Goal: Information Seeking & Learning: Learn about a topic

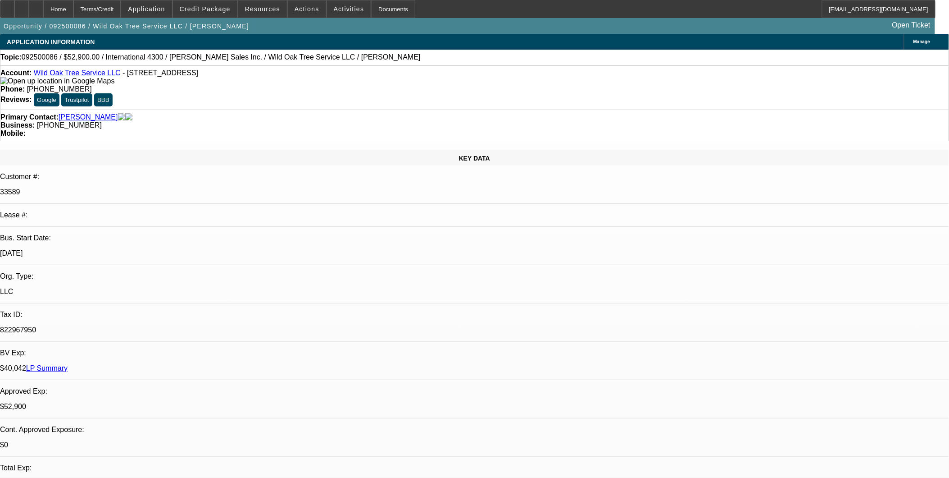
select select "0"
select select "2"
select select "0"
select select "2"
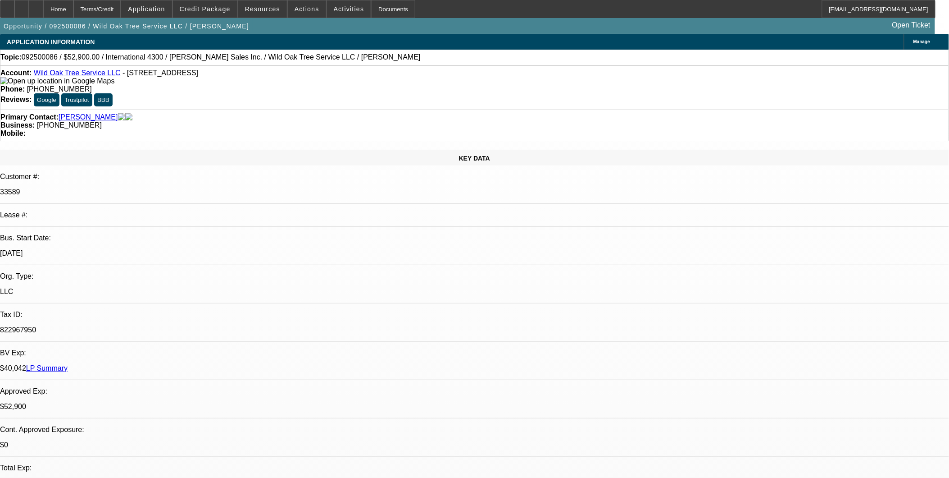
select select "0"
select select "2"
select select "0"
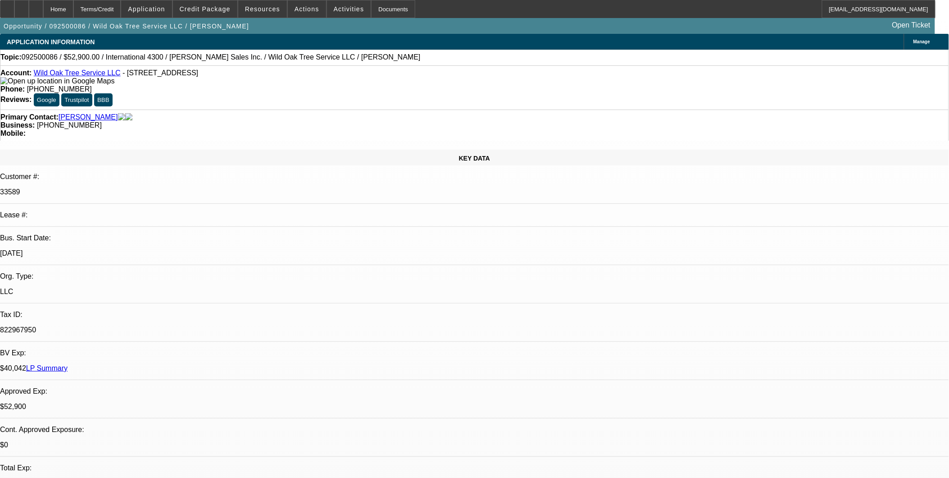
select select "2"
select select "0"
select select "1"
select select "2"
select select "6"
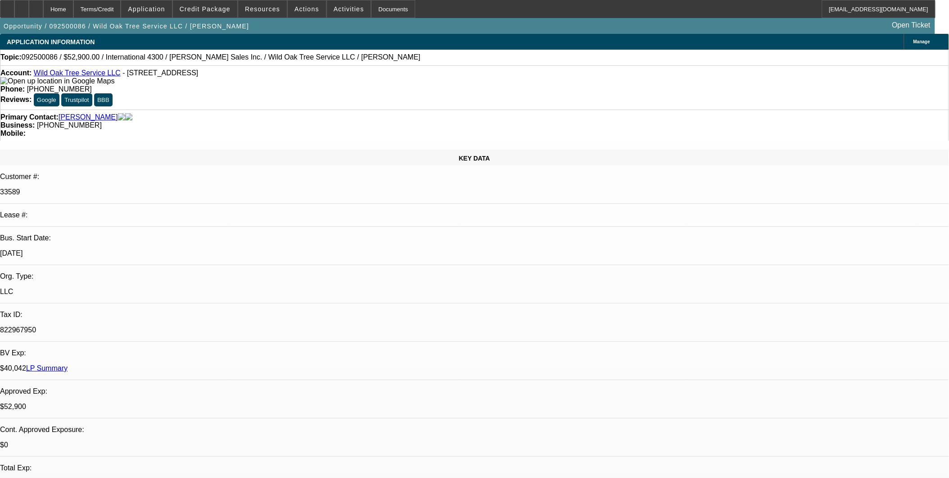
select select "1"
select select "2"
select select "6"
select select "1"
select select "2"
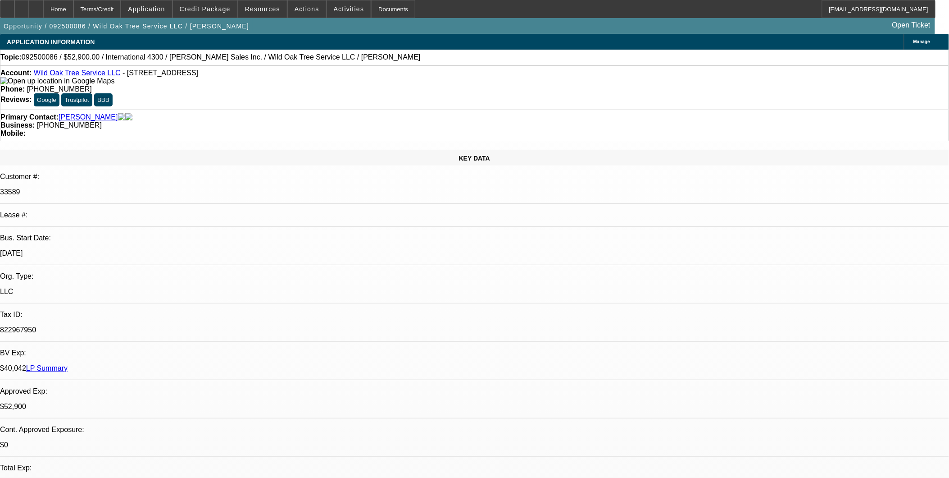
select select "6"
select select "1"
select select "2"
select select "6"
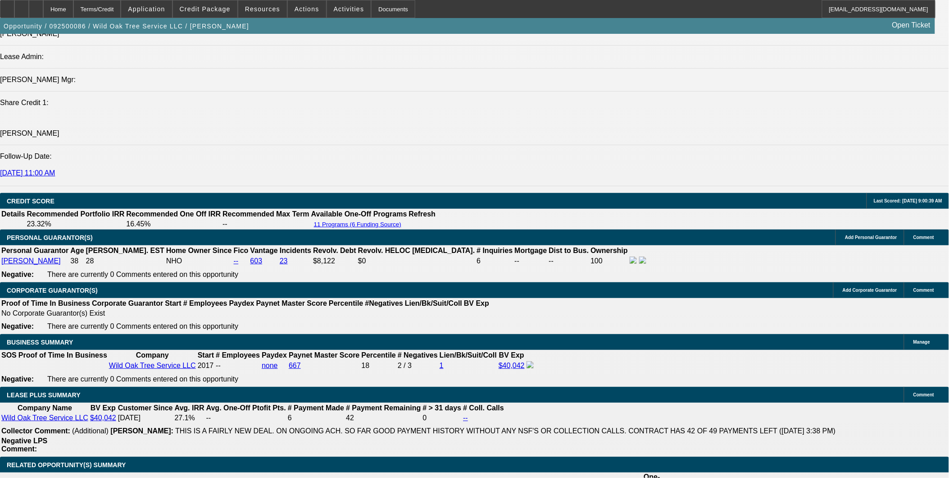
scroll to position [1201, 0]
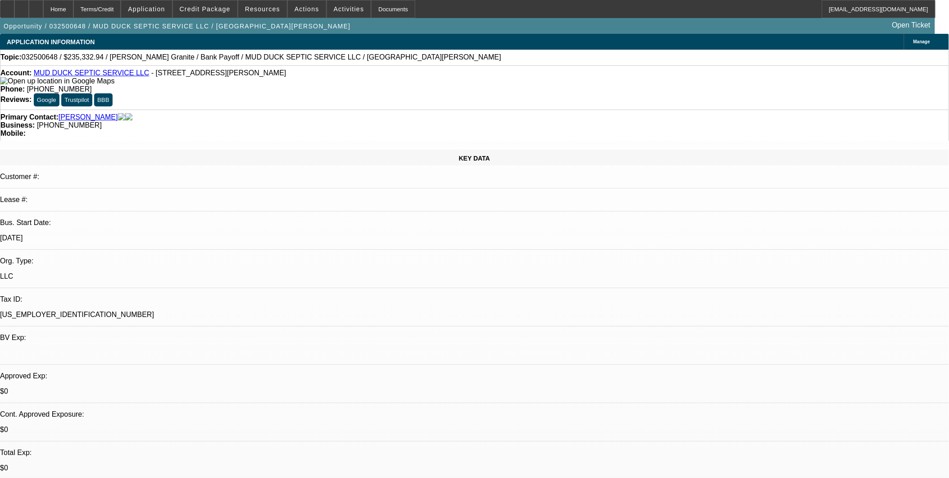
select select "0"
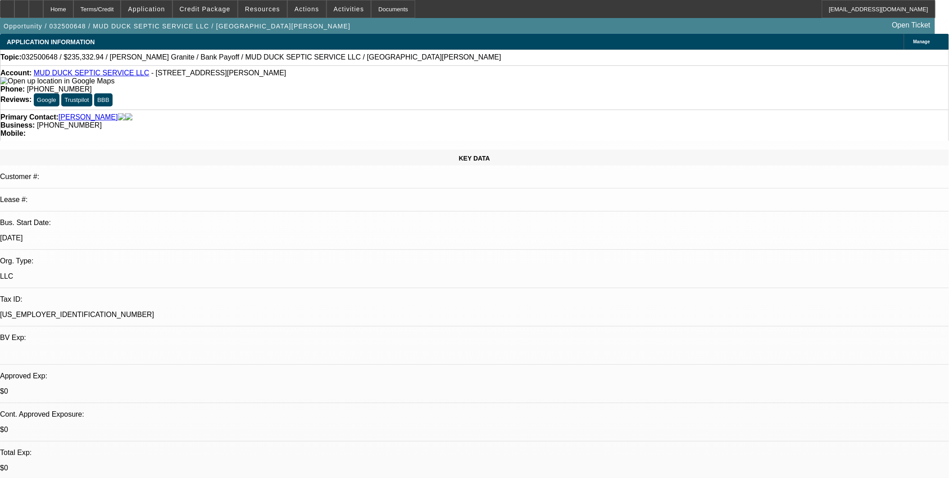
select select "0"
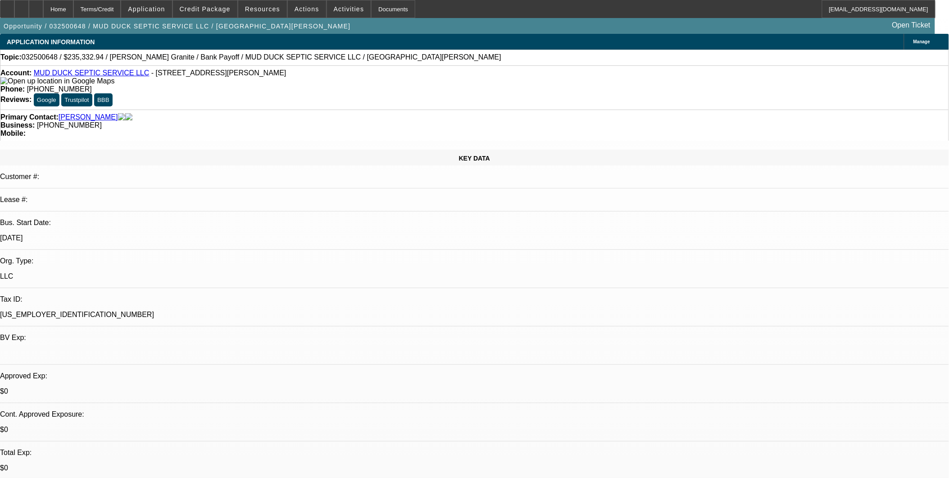
select select "2"
select select "0.1"
select select "1"
select select "2"
select select "6"
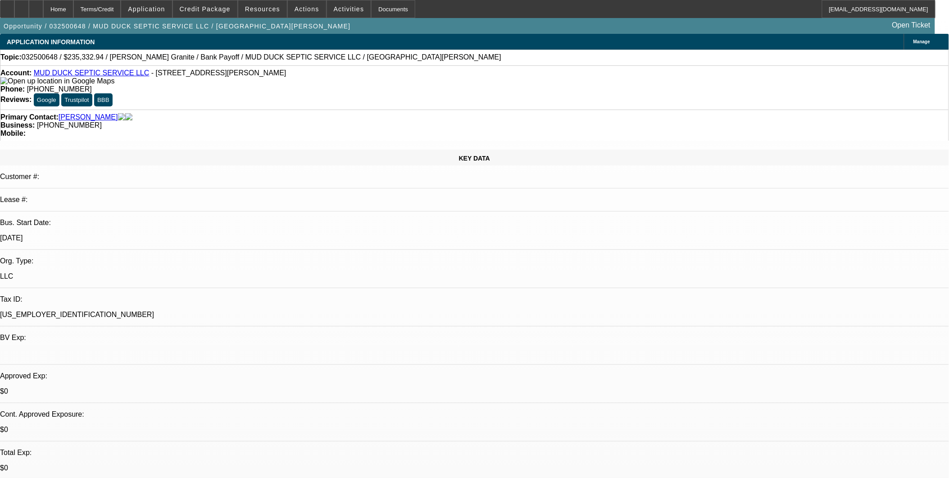
select select "1"
select select "2"
select select "6"
select select "1"
select select "2"
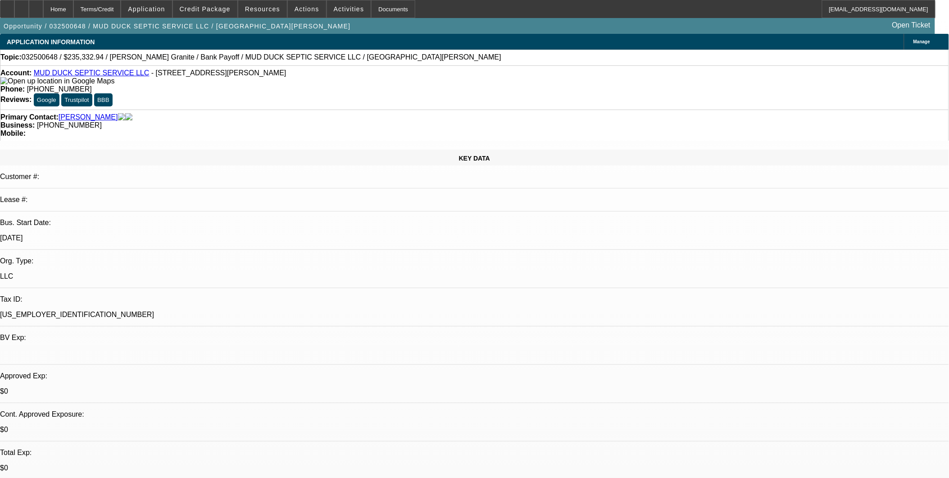
select select "6"
select select "1"
select select "2"
select select "4"
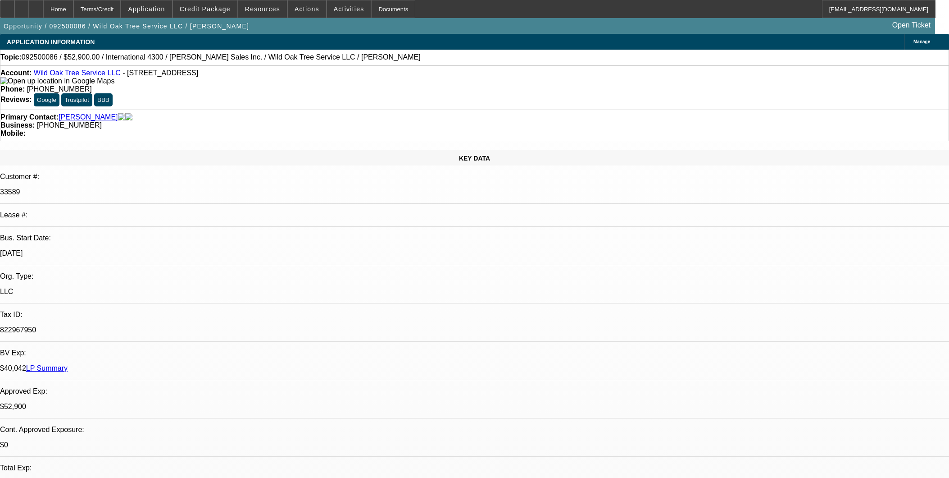
select select "0"
select select "2"
select select "0"
select select "6"
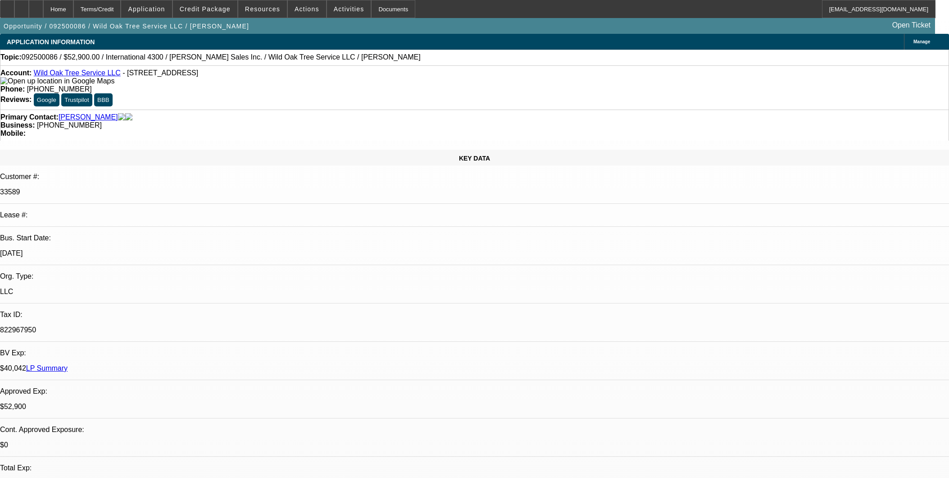
select select "0"
select select "2"
select select "0"
select select "6"
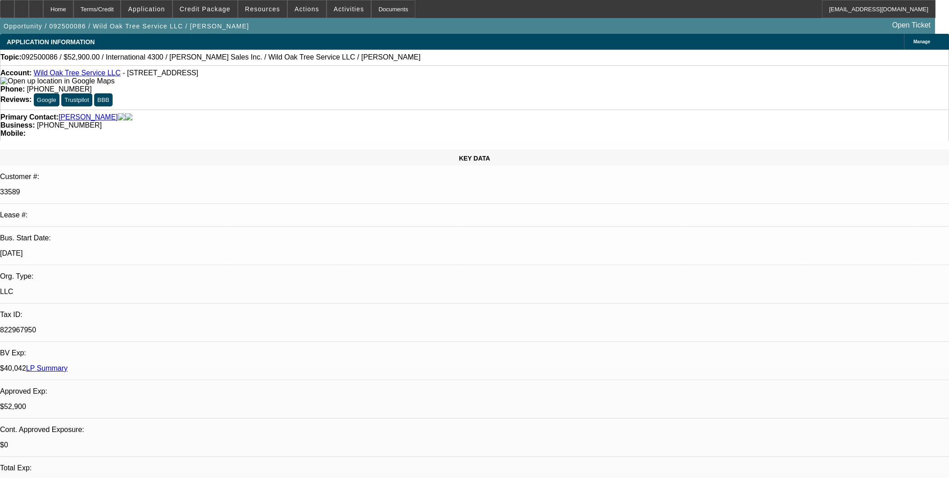
select select "0"
select select "2"
select select "0"
select select "6"
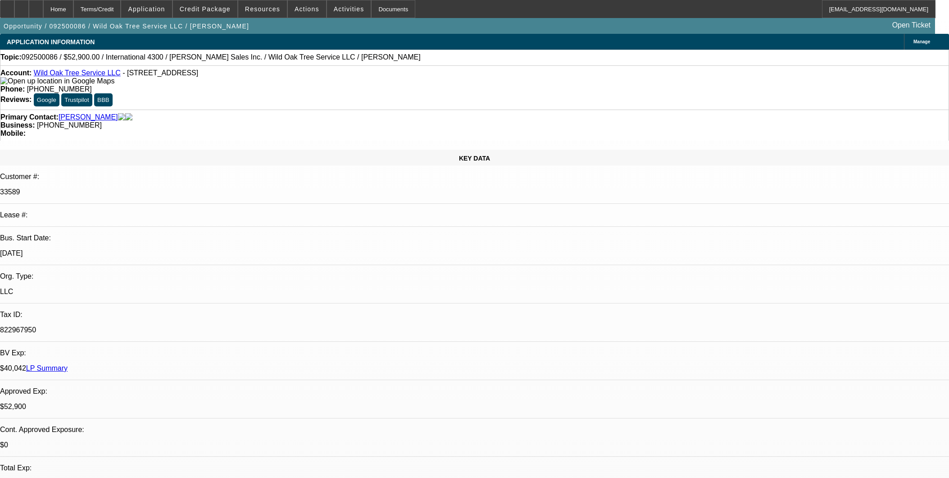
select select "0"
select select "2"
select select "0"
select select "6"
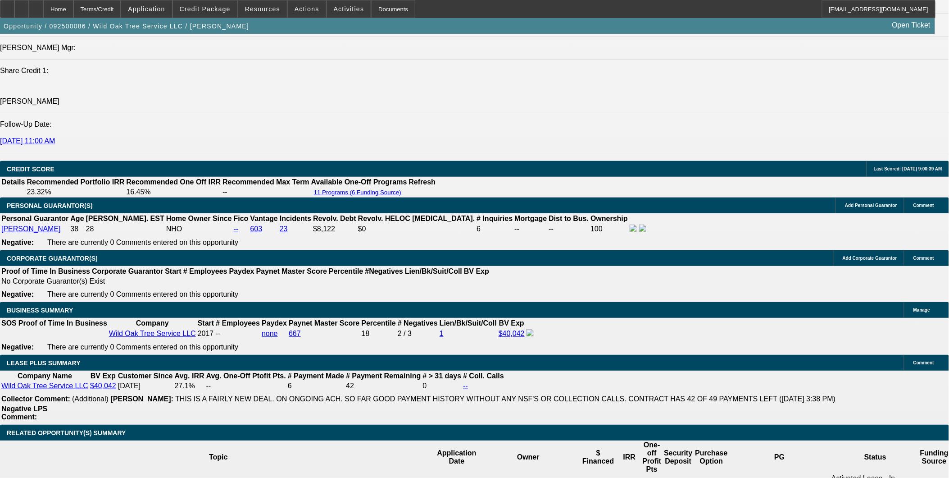
scroll to position [566, 0]
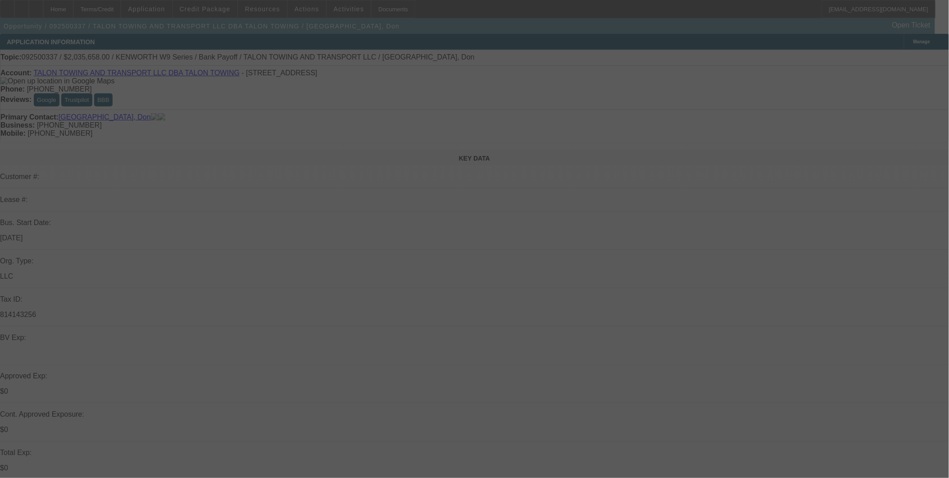
select select "0"
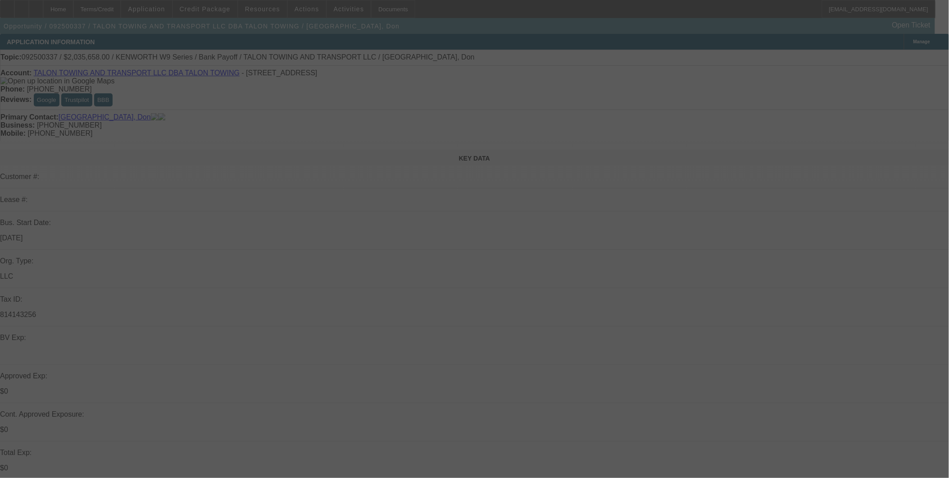
select select "0"
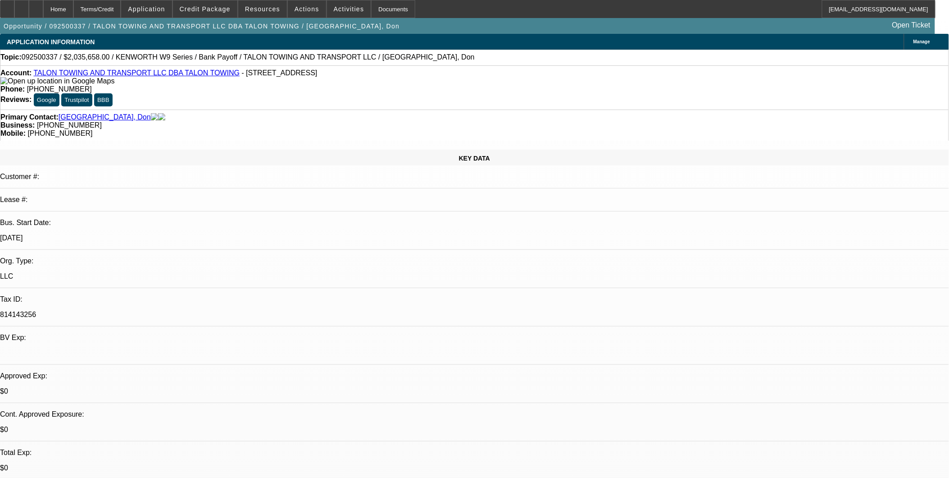
select select "1"
select select "2"
select select "6"
select select "1"
select select "2"
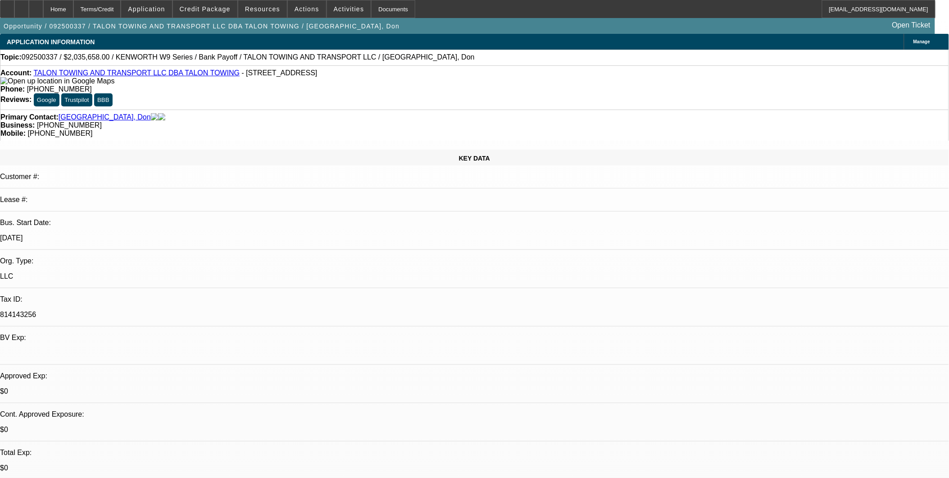
select select "6"
select select "1"
select select "2"
select select "6"
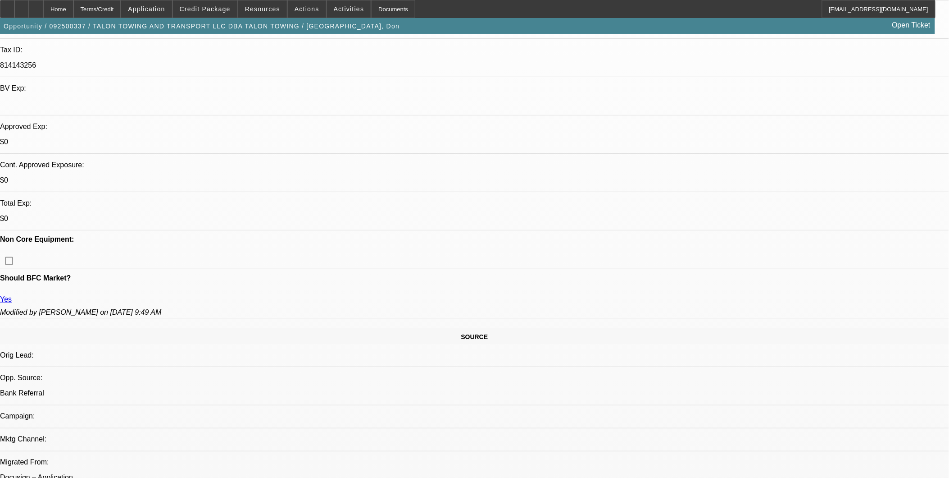
scroll to position [250, 0]
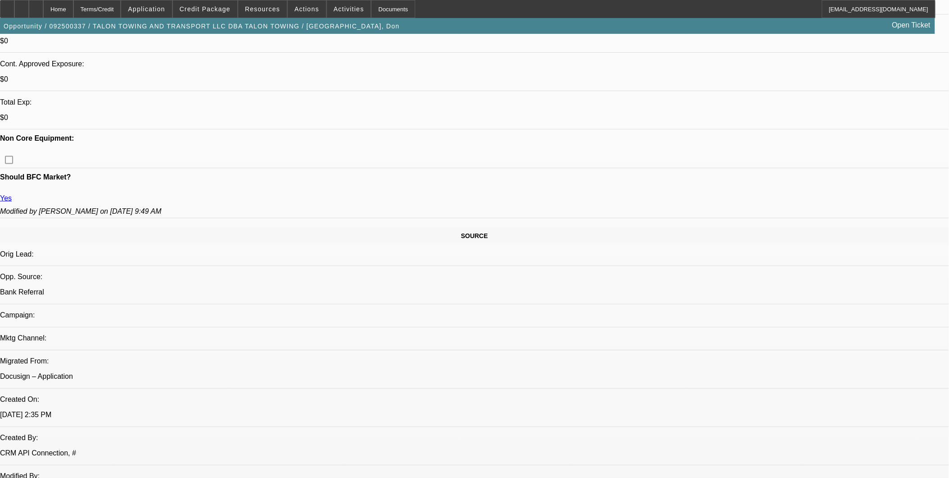
scroll to position [300, 0]
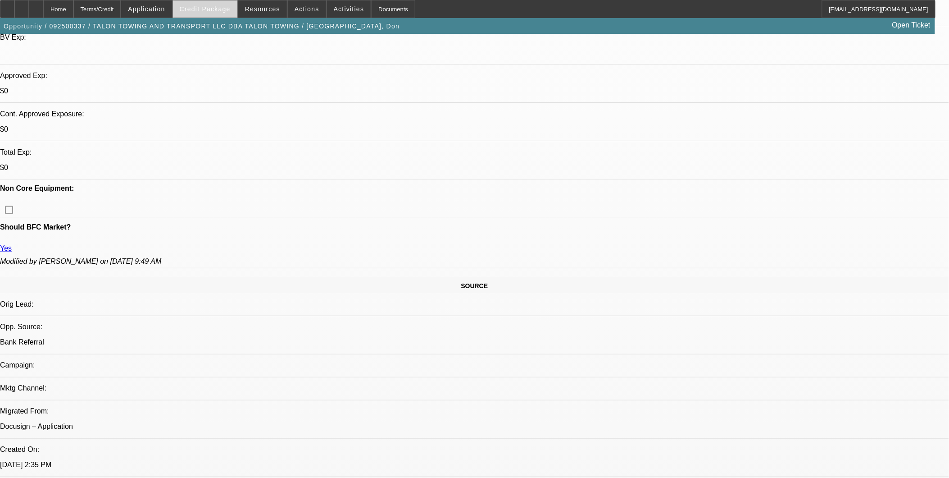
click at [219, 13] on span at bounding box center [205, 9] width 64 height 22
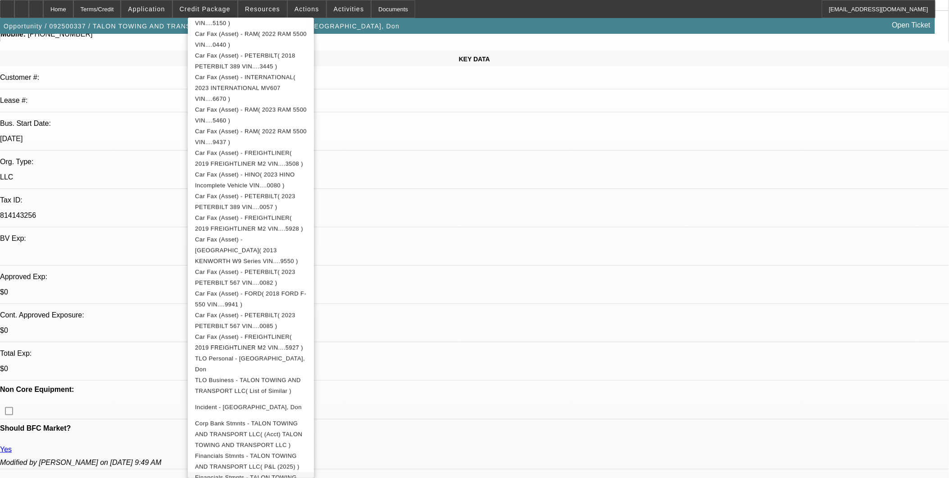
scroll to position [100, 0]
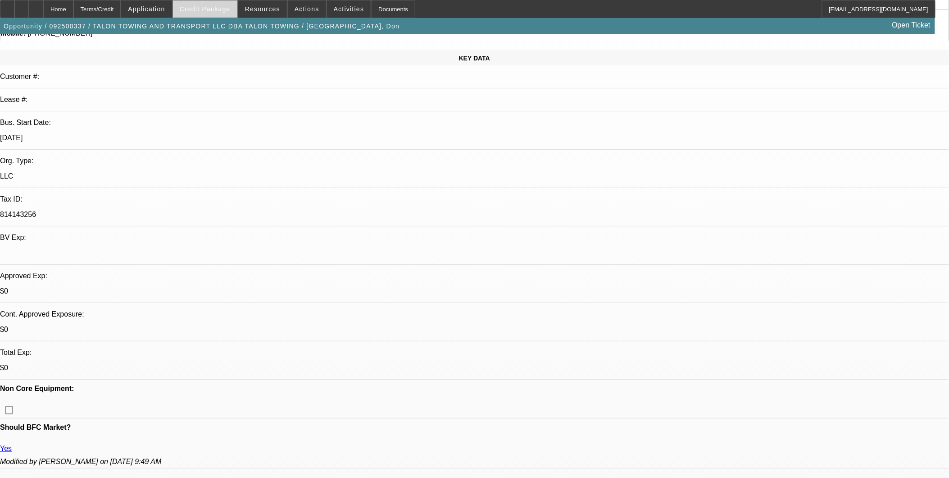
click at [224, 11] on span "Credit Package" at bounding box center [205, 8] width 51 height 7
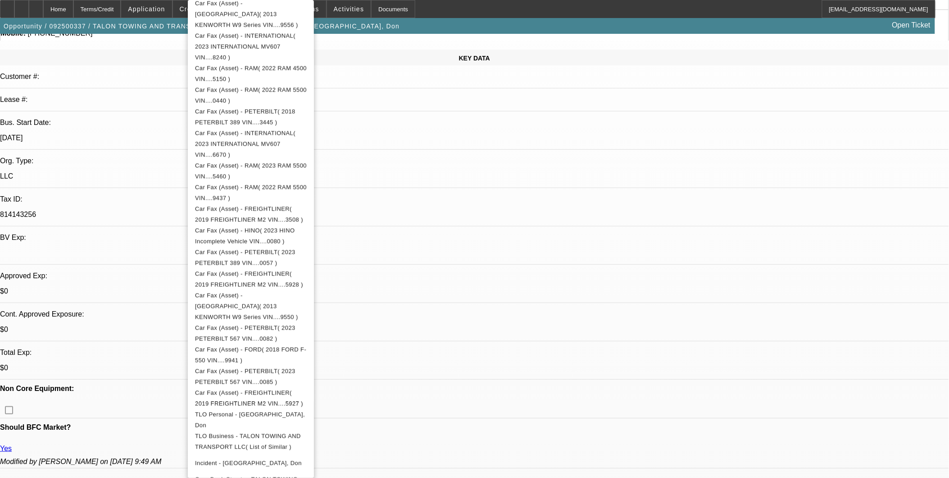
scroll to position [456, 0]
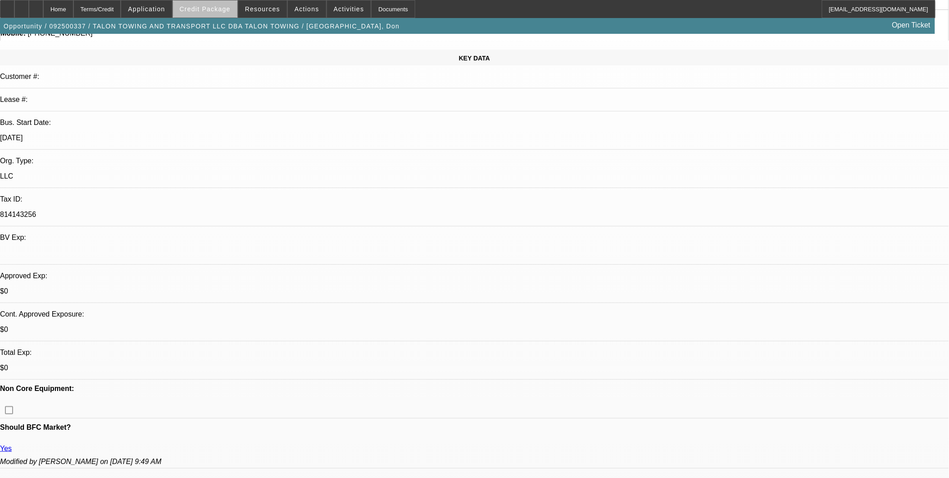
click at [222, 11] on span "Credit Package" at bounding box center [205, 8] width 51 height 7
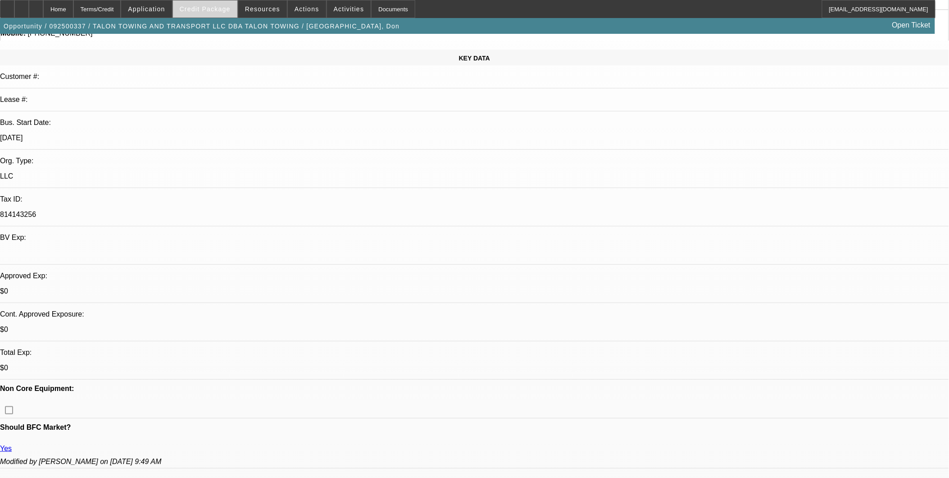
click at [215, 12] on span "Credit Package" at bounding box center [205, 8] width 51 height 7
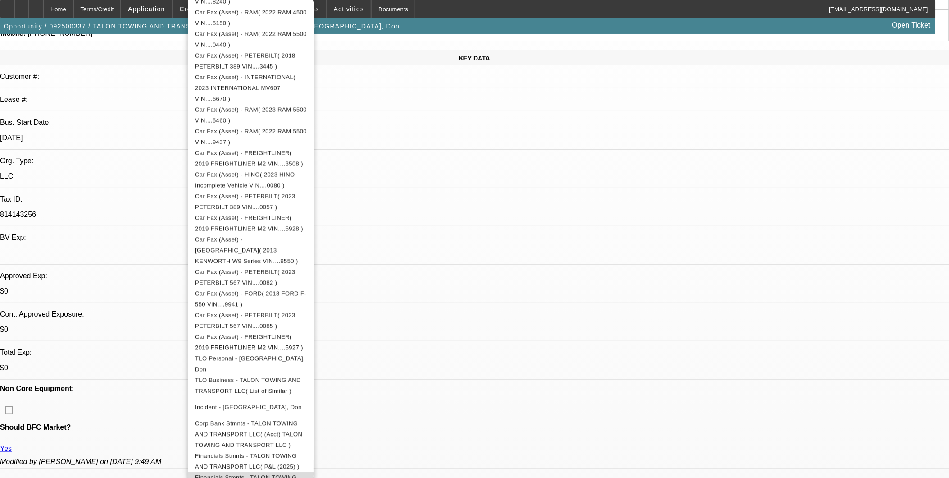
click at [297, 474] on span "Financials Stmnts - TALON TOWING AND TRANSPORT LLC( (2025) )" at bounding box center [246, 483] width 102 height 18
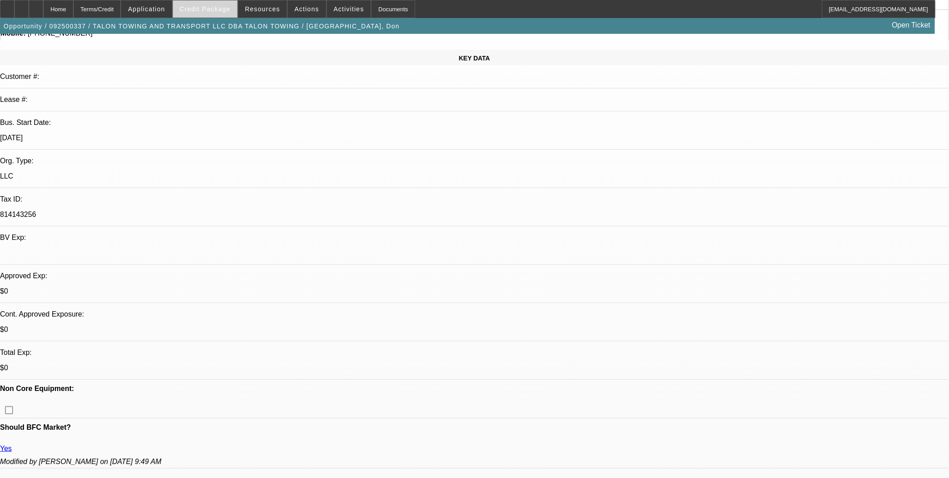
click at [199, 11] on span "Credit Package" at bounding box center [205, 8] width 51 height 7
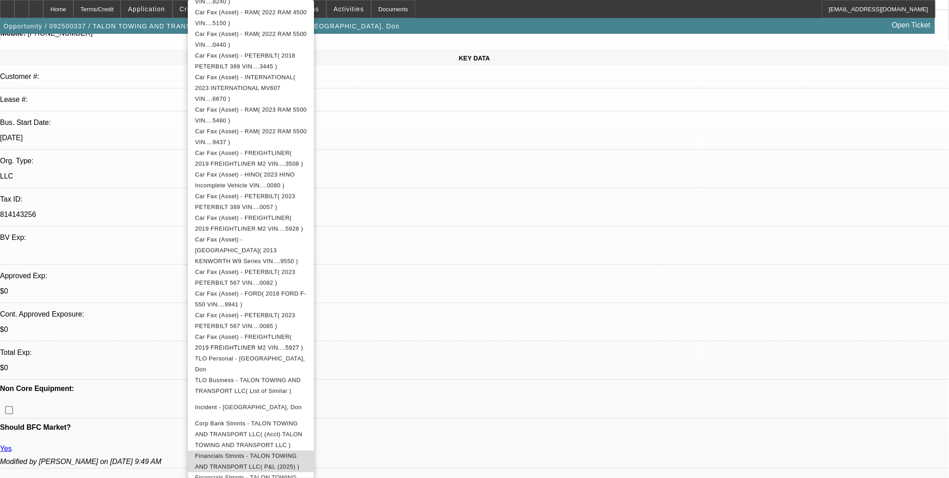
click at [288, 451] on span "Financials Stmnts - TALON TOWING AND TRANSPORT LLC( P&L (2025) )" at bounding box center [251, 462] width 112 height 22
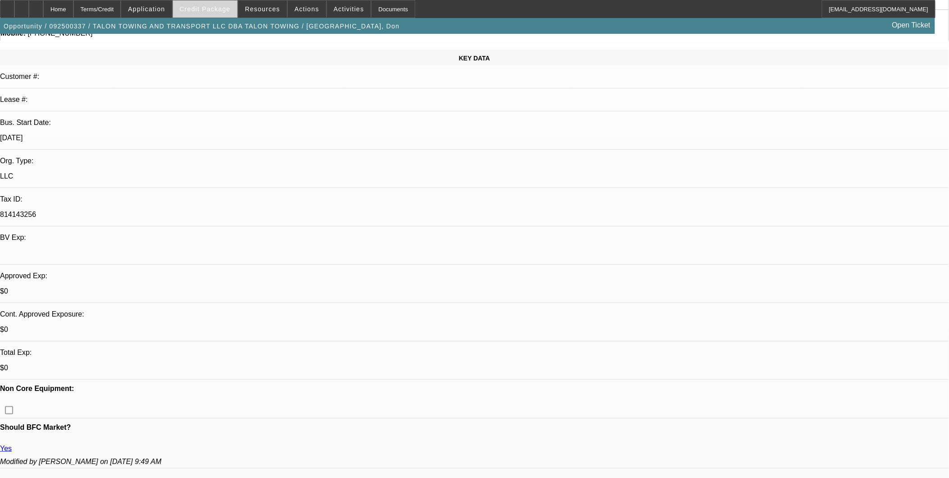
click at [221, 10] on span "Credit Package" at bounding box center [205, 8] width 51 height 7
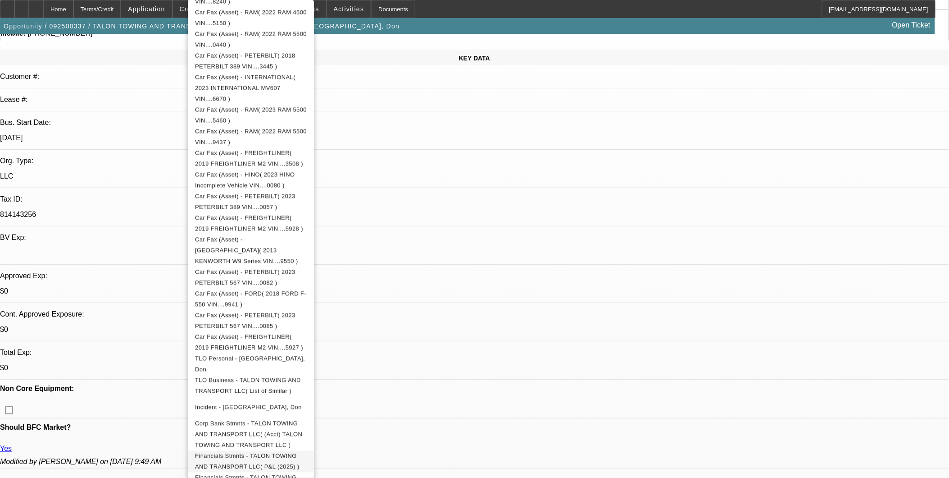
click at [300, 452] on span "Financials Stmnts - TALON TOWING AND TRANSPORT LLC( P&L (2025) )" at bounding box center [247, 461] width 105 height 18
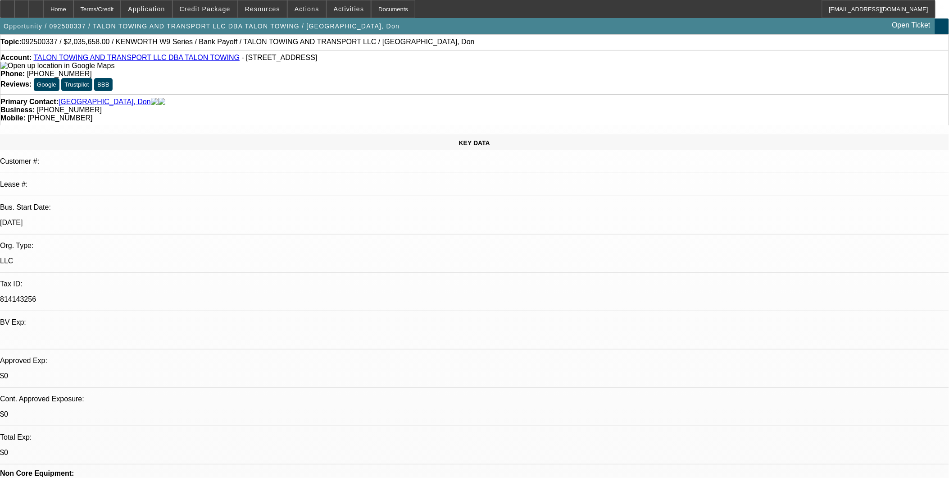
scroll to position [0, 0]
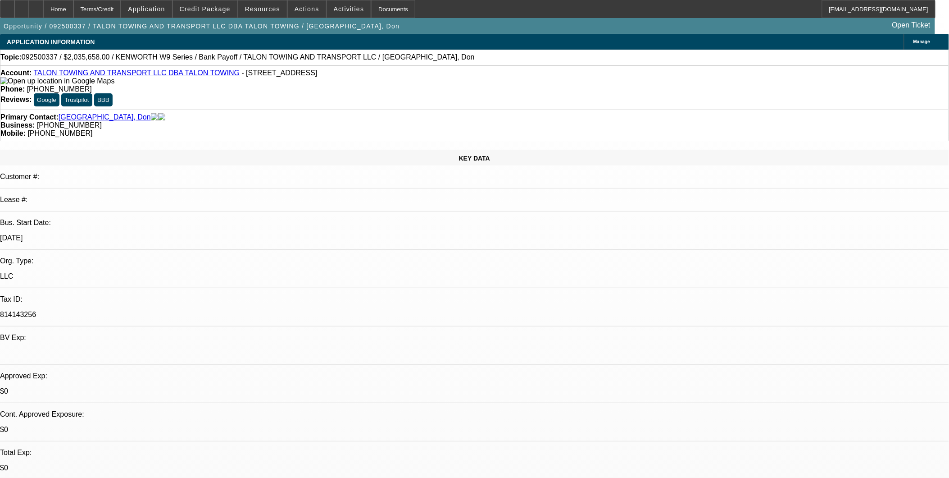
drag, startPoint x: 503, startPoint y: 275, endPoint x: 502, endPoint y: 266, distance: 9.5
select select "0"
select select "2"
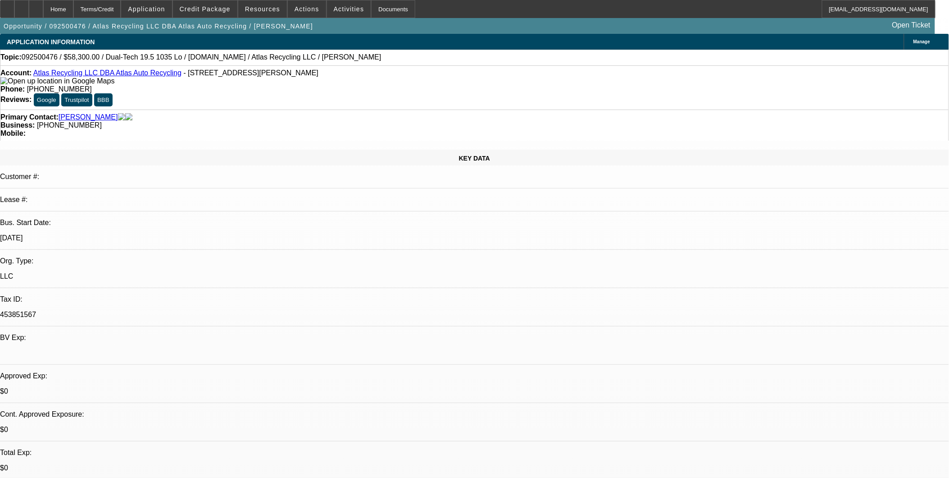
select select "0.1"
select select "1"
select select "2"
select select "4"
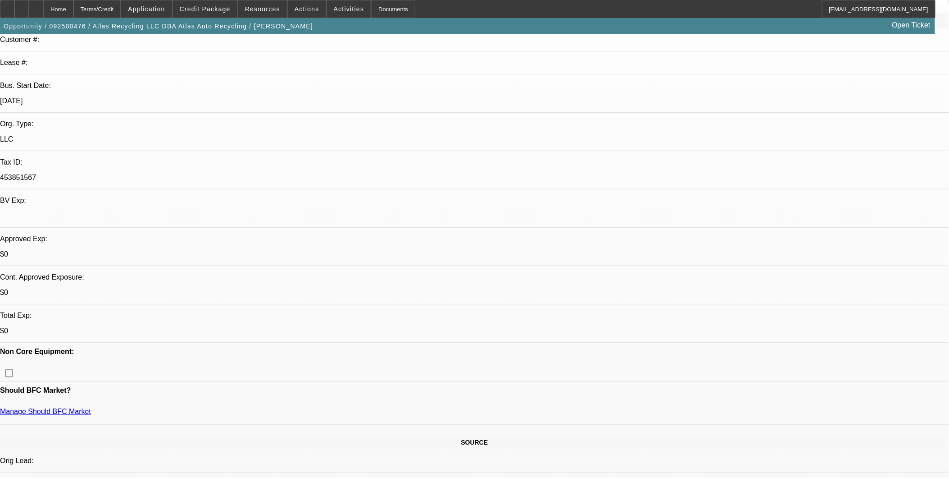
scroll to position [200, 0]
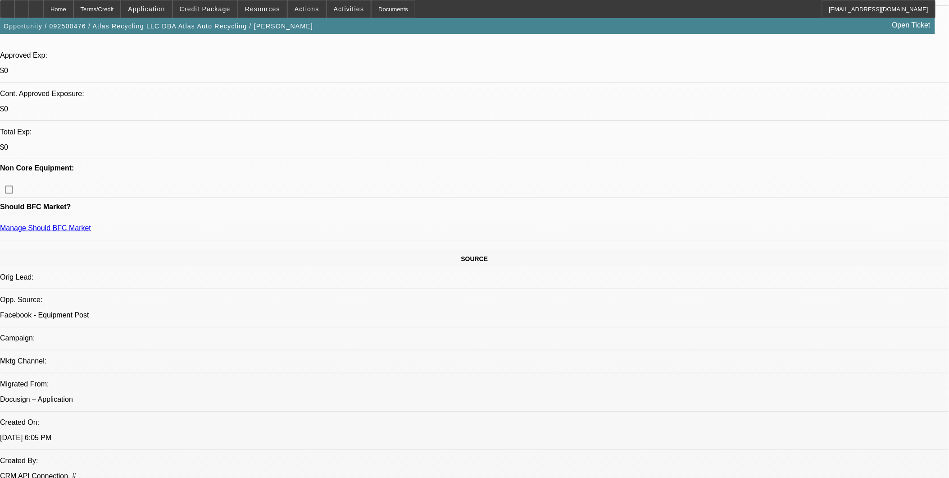
scroll to position [300, 0]
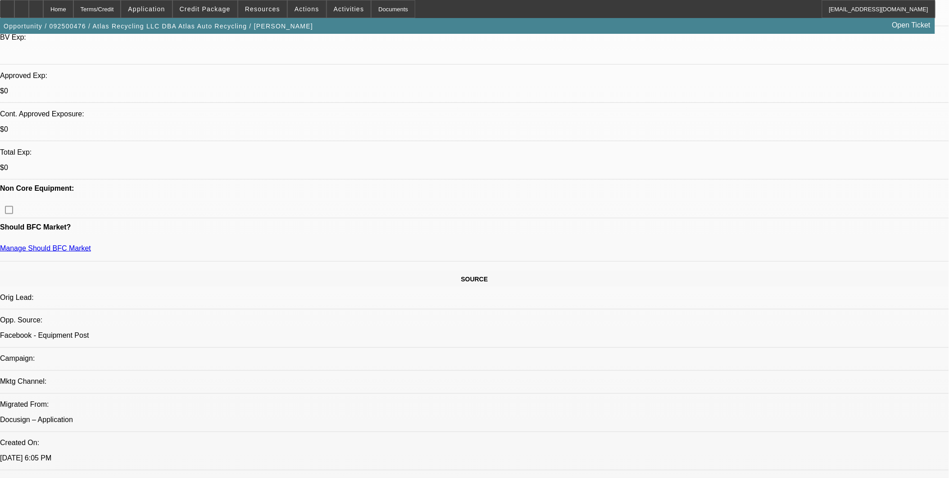
drag, startPoint x: 299, startPoint y: 165, endPoint x: 296, endPoint y: 160, distance: 6.3
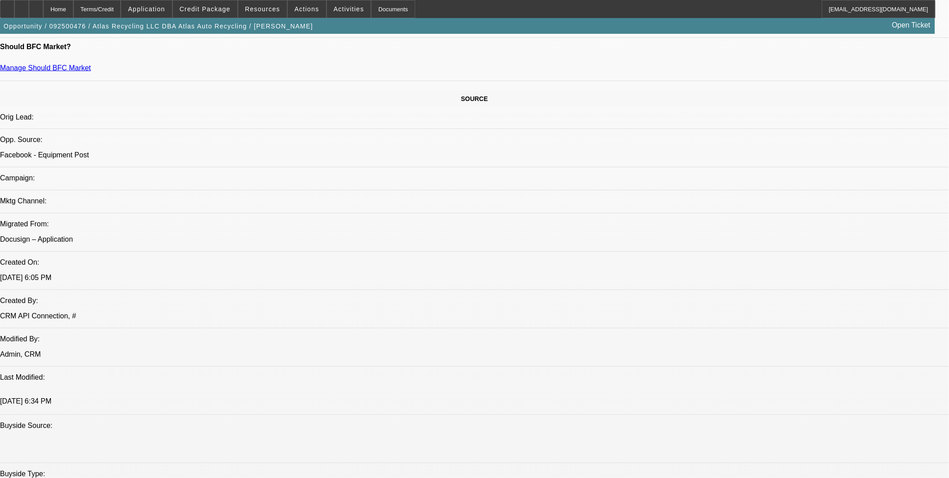
scroll to position [451, 0]
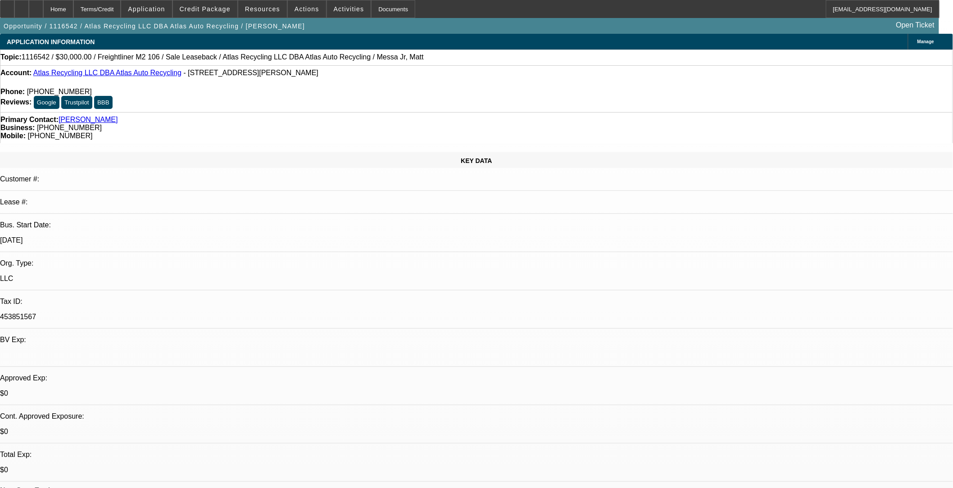
select select "0"
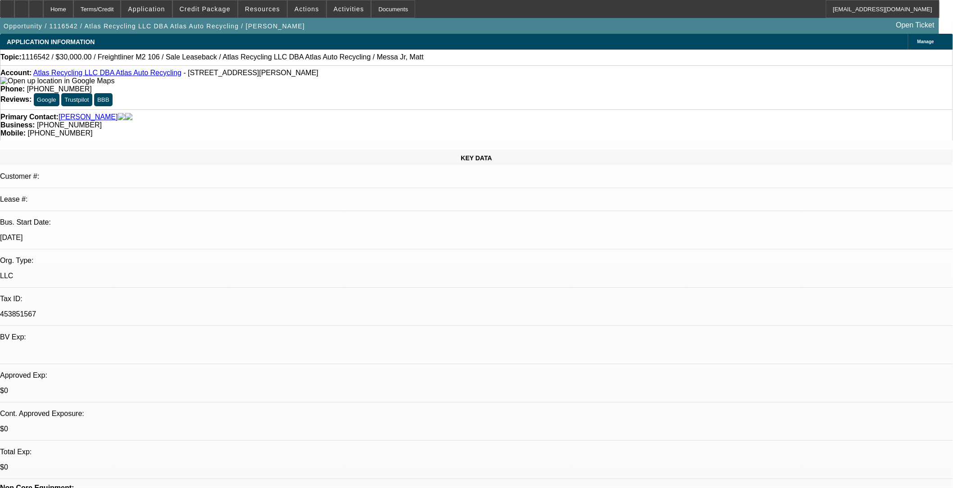
select select "0"
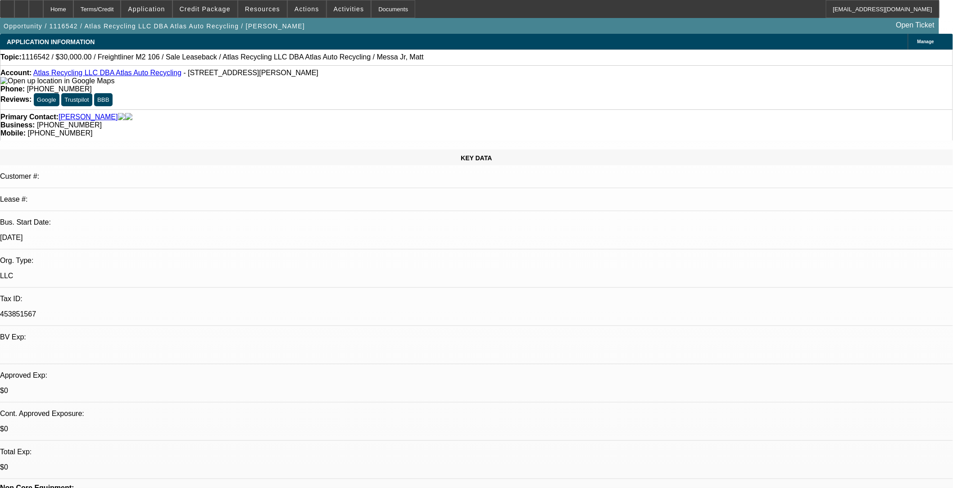
select select "0"
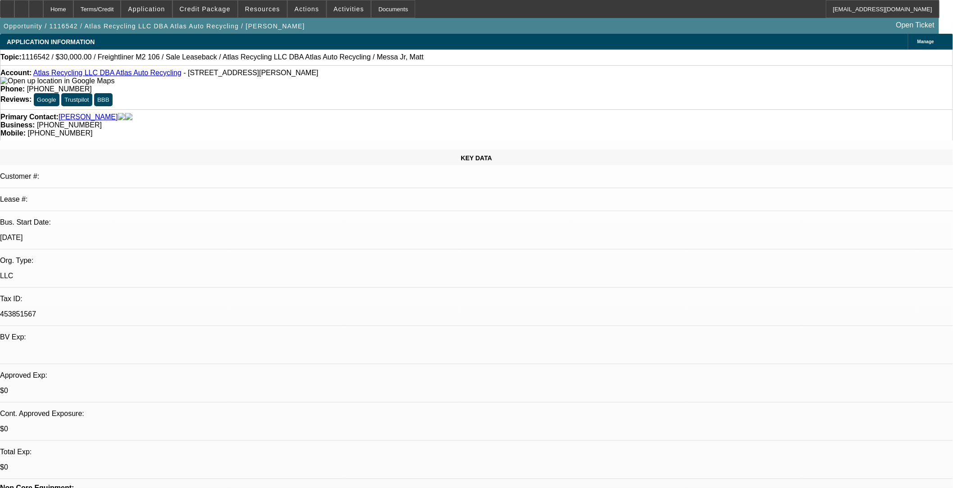
select select "0"
select select "1"
select select "2"
select select "6"
select select "1"
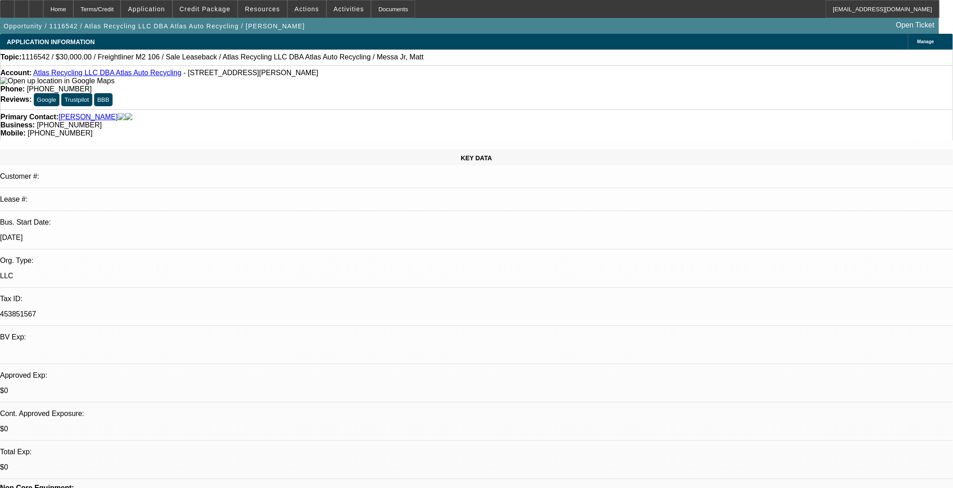
select select "2"
select select "6"
select select "1"
select select "2"
select select "6"
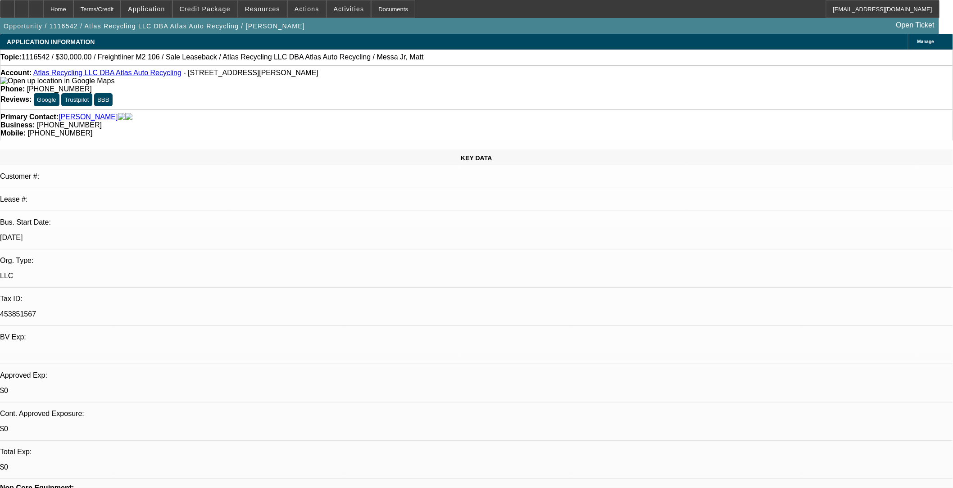
select select "1"
select select "2"
select select "6"
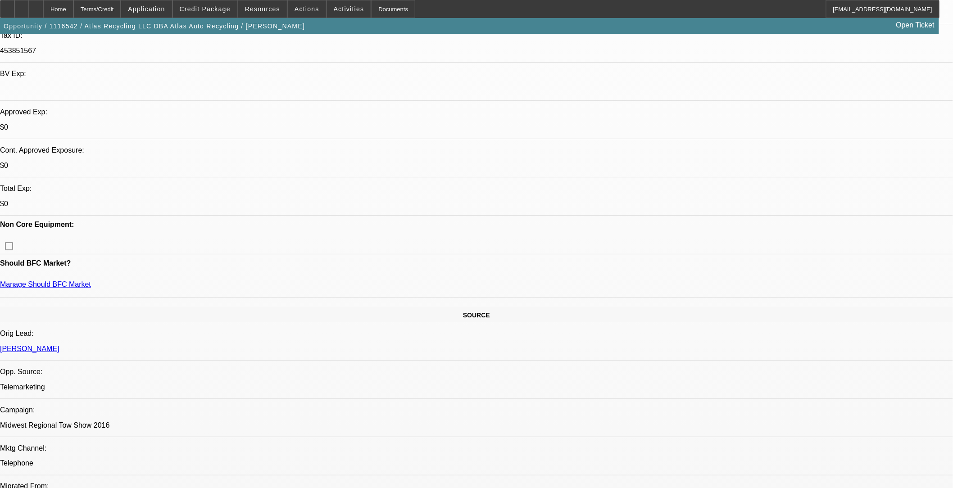
scroll to position [300, 0]
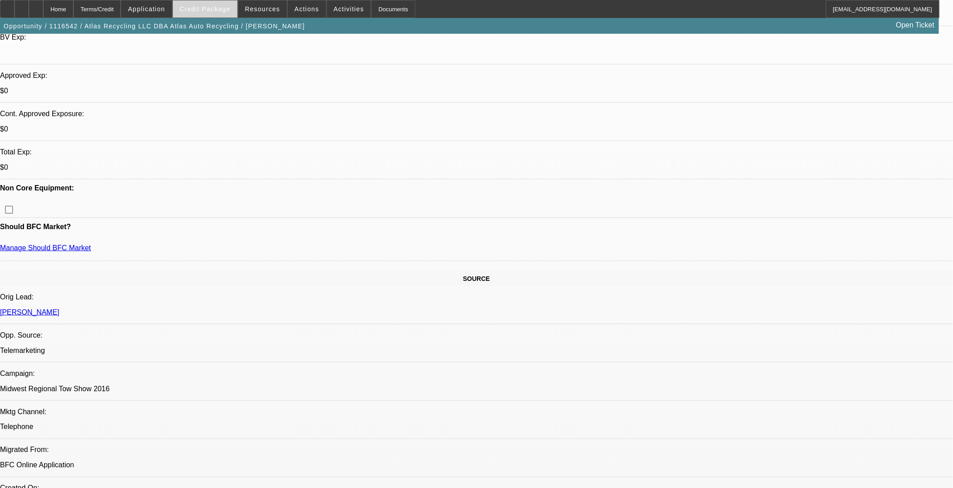
click at [212, 10] on span "Credit Package" at bounding box center [205, 8] width 51 height 7
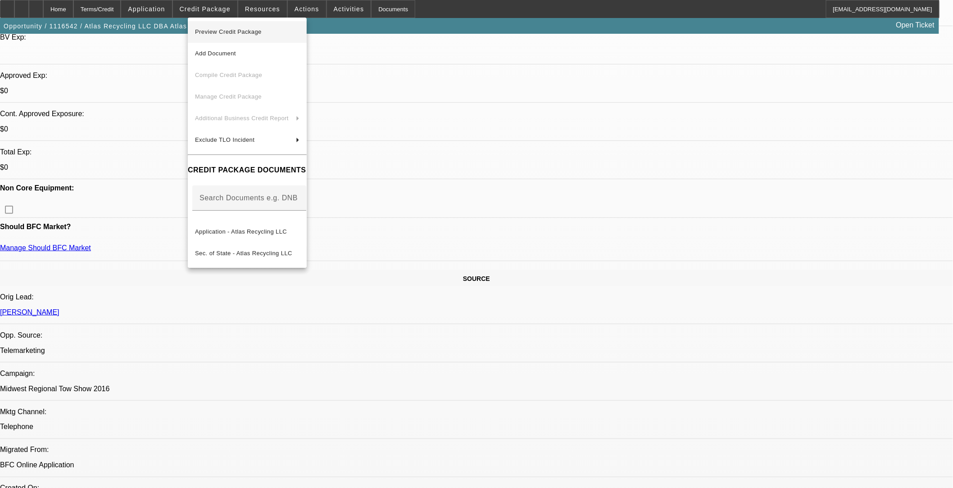
click at [246, 33] on span "Preview Credit Package" at bounding box center [228, 31] width 67 height 7
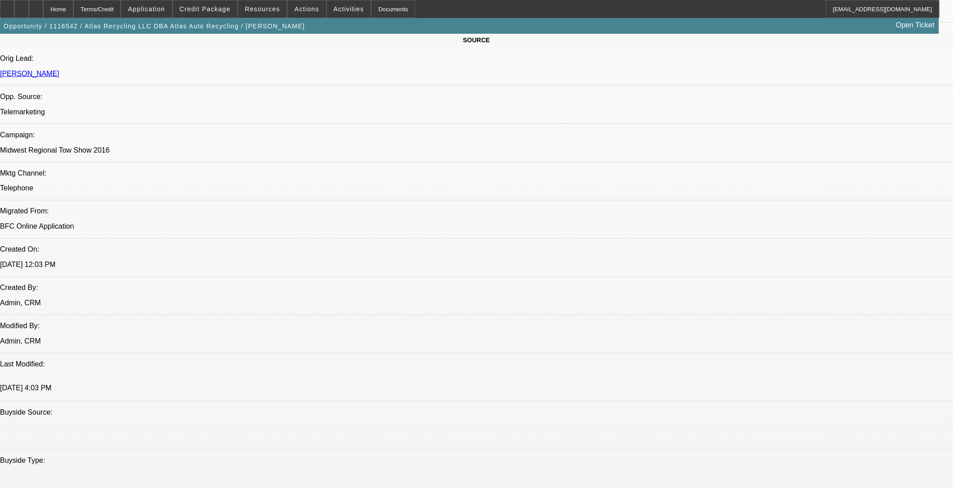
scroll to position [651, 0]
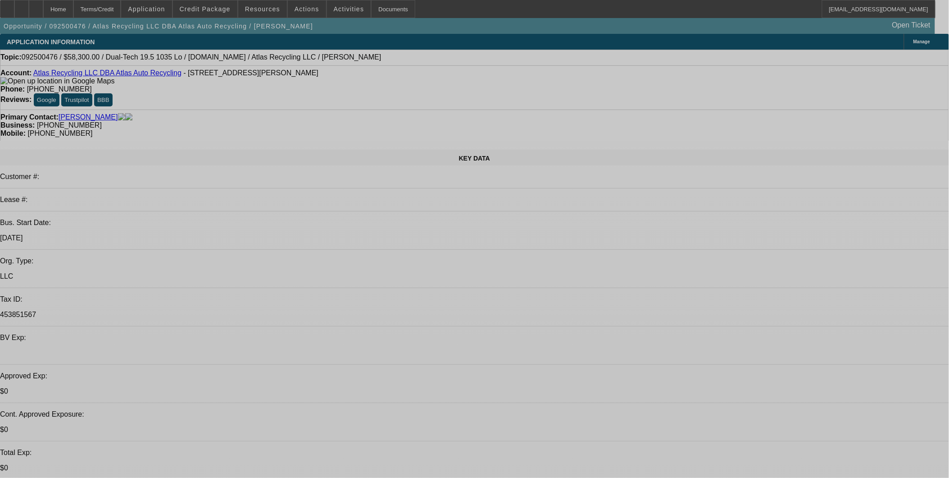
select select "0"
select select "2"
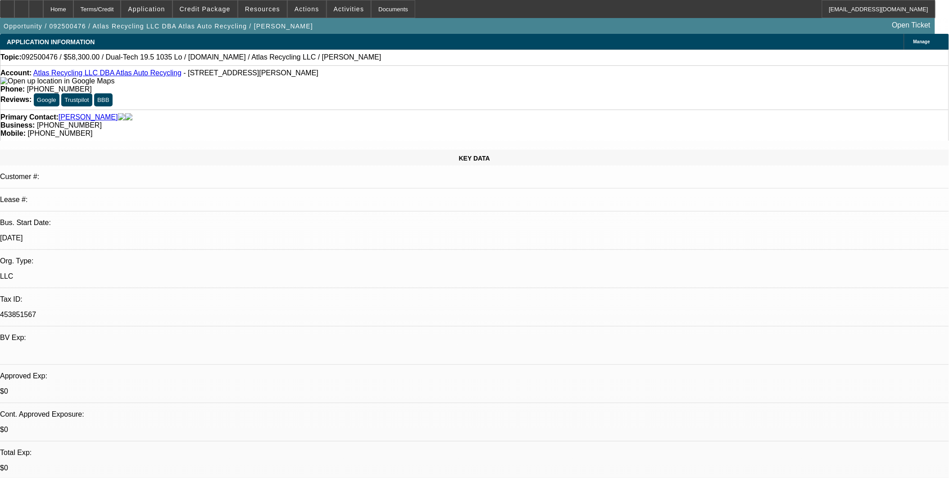
select select "0"
select select "1"
select select "2"
select select "6"
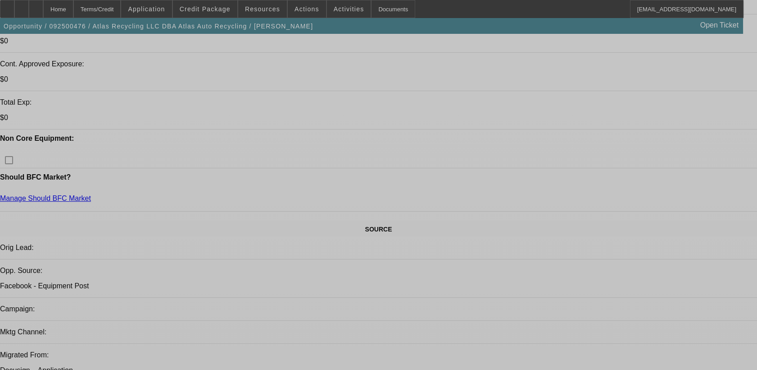
select select "0"
select select "2"
select select "0"
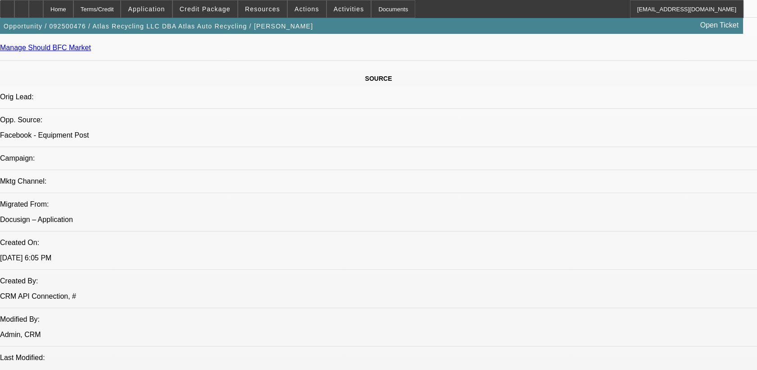
select select "1"
select select "2"
select select "6"
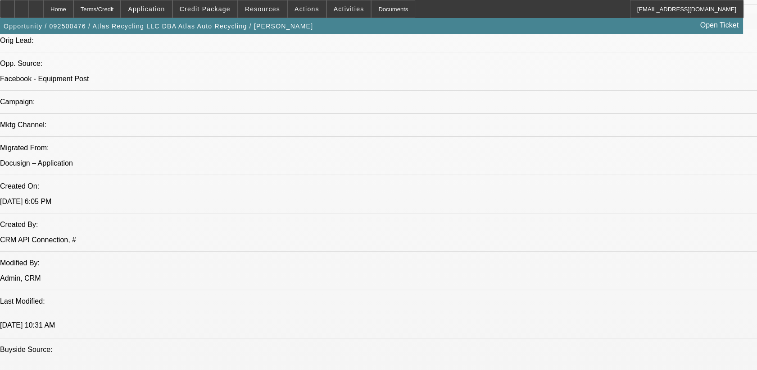
scroll to position [551, 0]
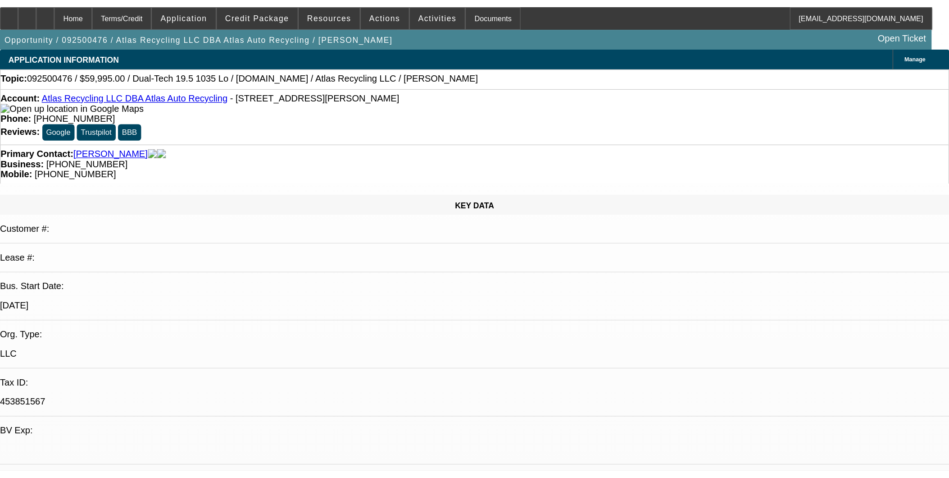
scroll to position [0, 0]
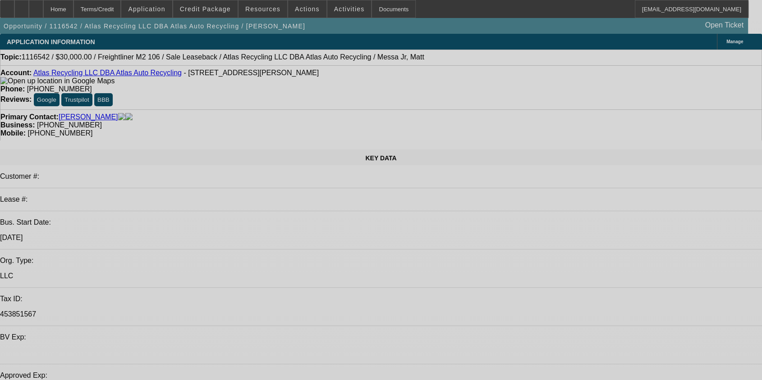
select select "0"
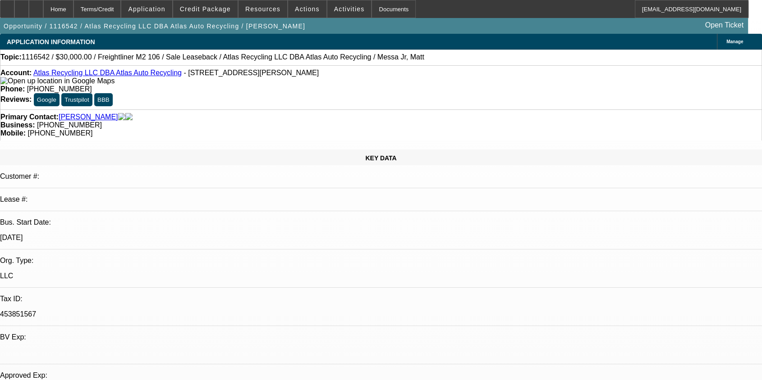
select select "0"
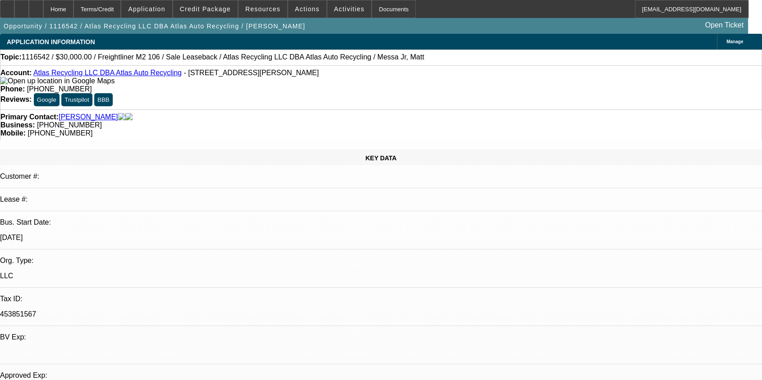
select select "0"
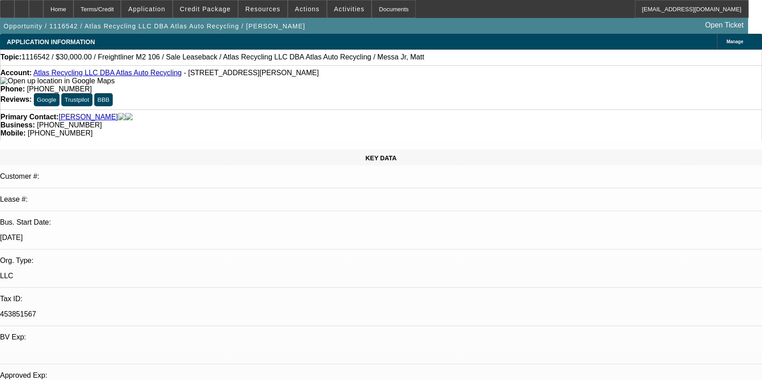
select select "0"
select select "1"
select select "2"
select select "6"
select select "1"
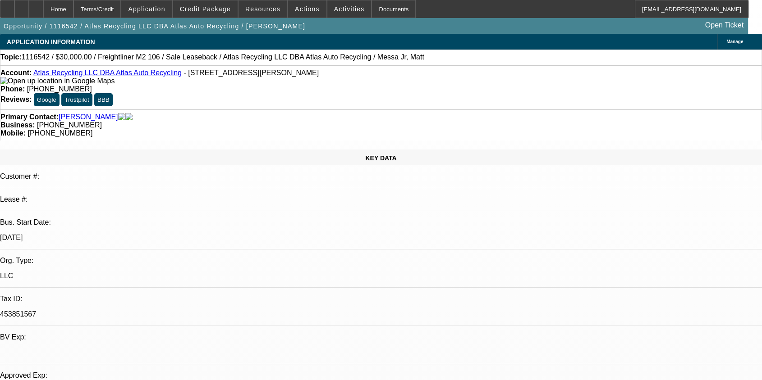
select select "2"
select select "6"
select select "1"
select select "2"
select select "6"
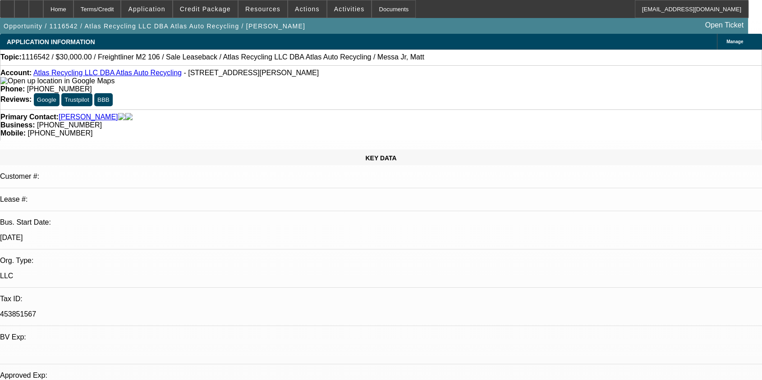
select select "1"
select select "2"
select select "6"
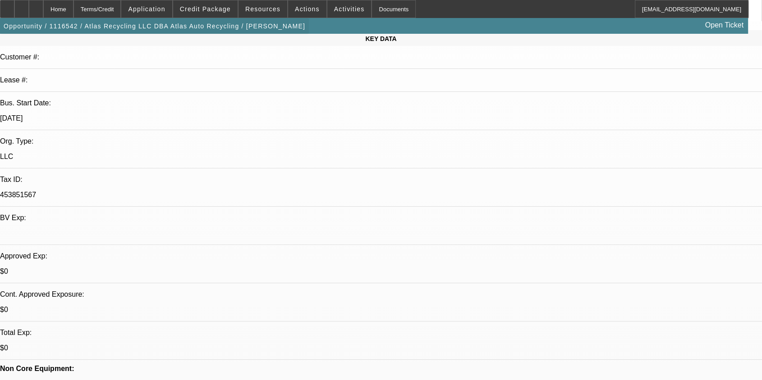
scroll to position [50, 0]
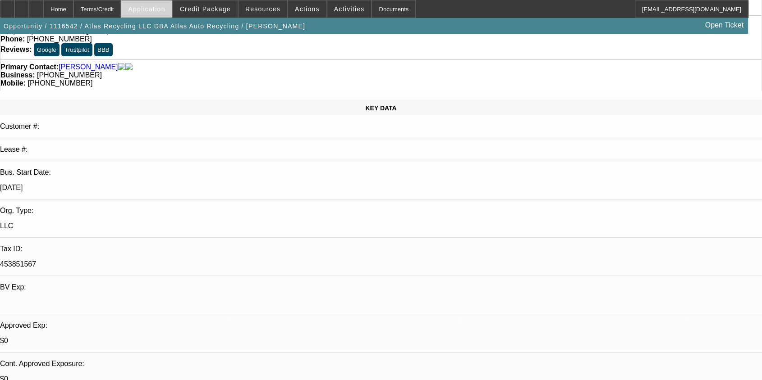
click at [167, 5] on span at bounding box center [146, 9] width 50 height 22
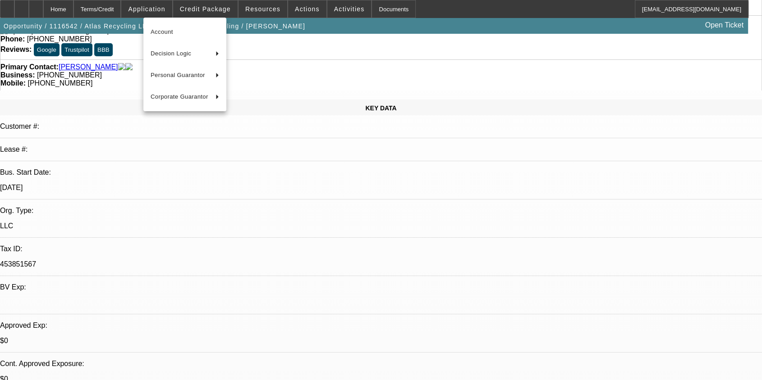
click at [220, 11] on div at bounding box center [381, 190] width 762 height 380
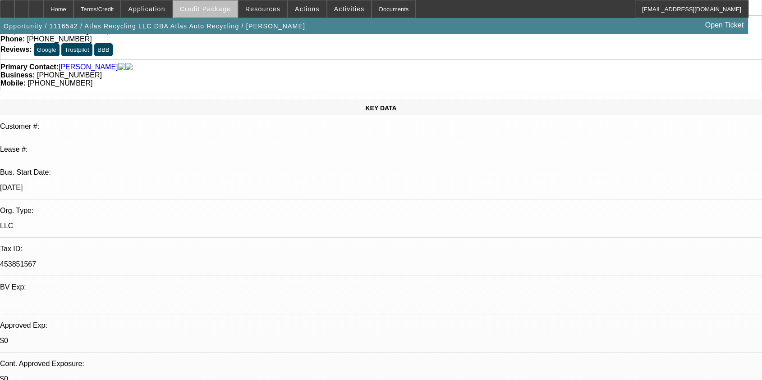
click at [221, 12] on span "Credit Package" at bounding box center [205, 8] width 51 height 7
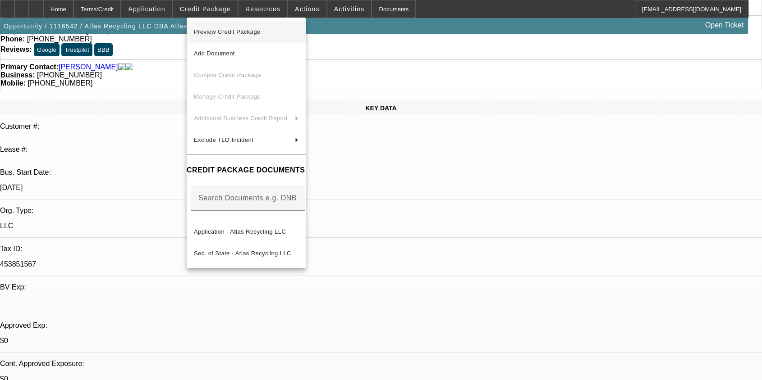
click at [236, 40] on button "Preview Credit Package" at bounding box center [246, 32] width 119 height 22
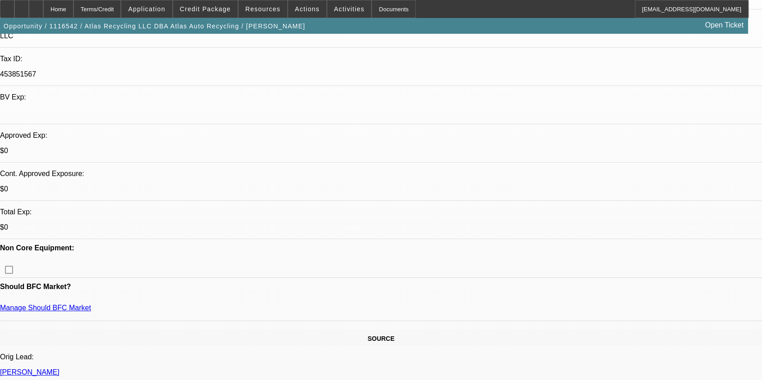
scroll to position [0, 0]
